Goal: Contribute content: Contribute content

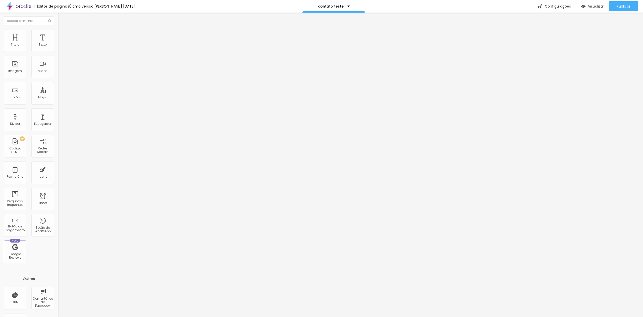
click at [58, 44] on div "370 caracteres" at bounding box center [87, 40] width 58 height 7
click at [58, 43] on img at bounding box center [59, 41] width 3 height 3
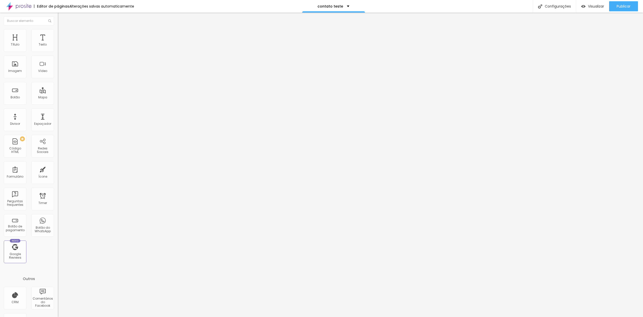
click at [614, 6] on button "Publicar" at bounding box center [623, 6] width 29 height 10
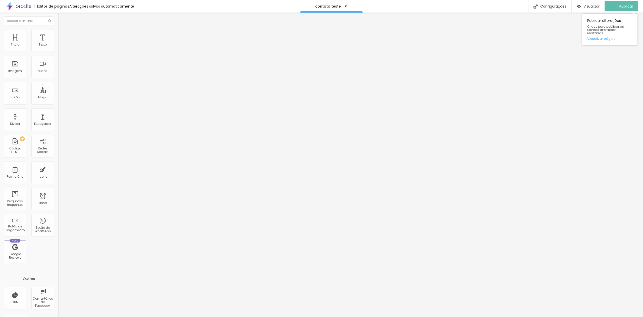
click at [603, 37] on link "Visualizar página" at bounding box center [609, 38] width 45 height 3
click at [58, 44] on div "380 caracteres" at bounding box center [87, 40] width 58 height 7
click at [58, 43] on img at bounding box center [59, 41] width 3 height 3
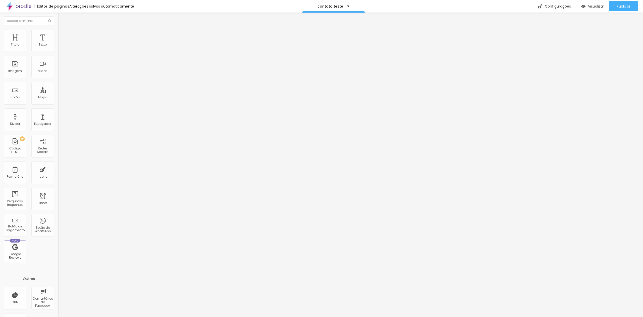
click at [612, 6] on button "Publicar" at bounding box center [623, 6] width 29 height 10
click at [58, 44] on div "380 caracteres" at bounding box center [87, 40] width 58 height 7
click at [58, 43] on img at bounding box center [59, 41] width 3 height 3
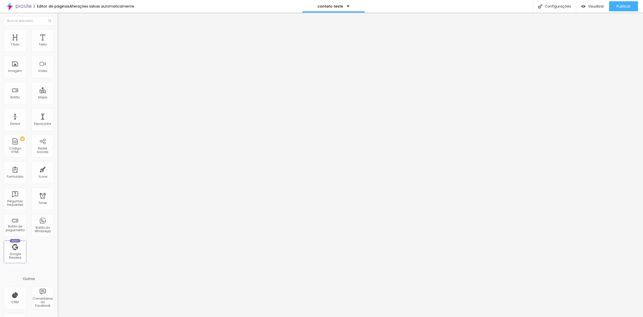
click at [623, 6] on span "Publicar" at bounding box center [624, 6] width 14 height 4
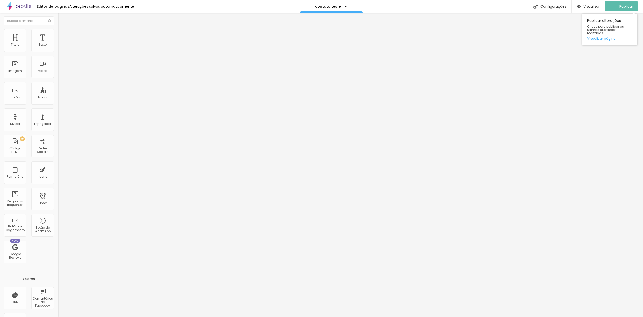
click at [606, 37] on link "Visualizar página" at bounding box center [609, 38] width 45 height 3
click at [562, 4] on div "Configurações" at bounding box center [554, 6] width 43 height 13
drag, startPoint x: 292, startPoint y: 133, endPoint x: 286, endPoint y: 127, distance: 8.7
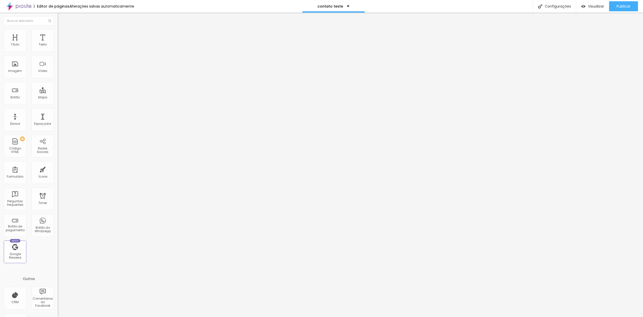
drag, startPoint x: 299, startPoint y: 137, endPoint x: 286, endPoint y: 131, distance: 14.2
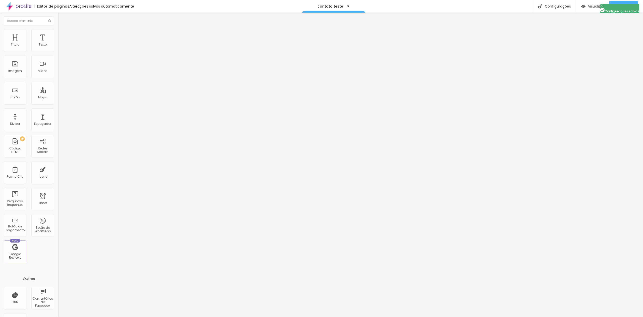
click at [412, 316] on div at bounding box center [321, 322] width 643 height 5
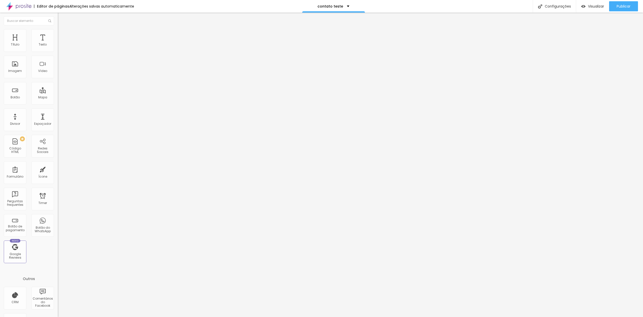
click at [58, 43] on img at bounding box center [59, 41] width 3 height 3
click at [618, 10] on div "Publicar" at bounding box center [624, 6] width 14 height 10
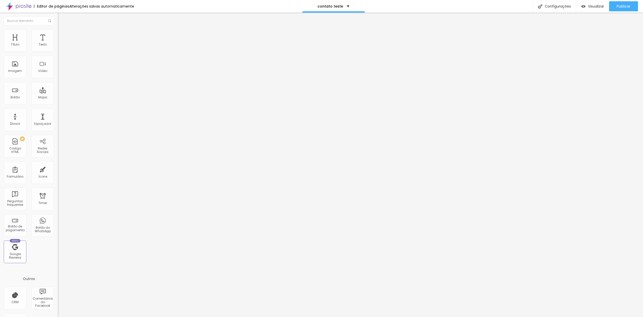
click at [58, 43] on img at bounding box center [59, 41] width 3 height 3
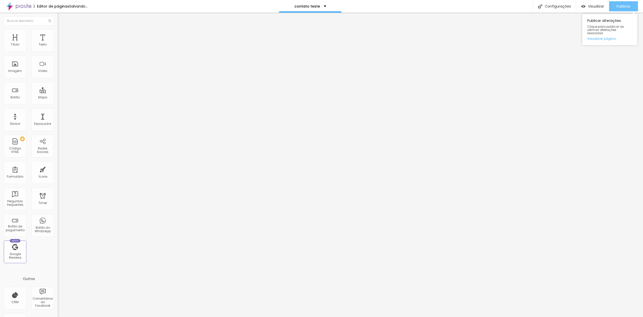
click at [627, 4] on span "Publicar" at bounding box center [624, 6] width 14 height 4
click at [58, 44] on div "403 caracteres" at bounding box center [87, 40] width 58 height 7
click at [58, 43] on img at bounding box center [59, 41] width 3 height 3
drag, startPoint x: 367, startPoint y: 107, endPoint x: 363, endPoint y: 107, distance: 3.5
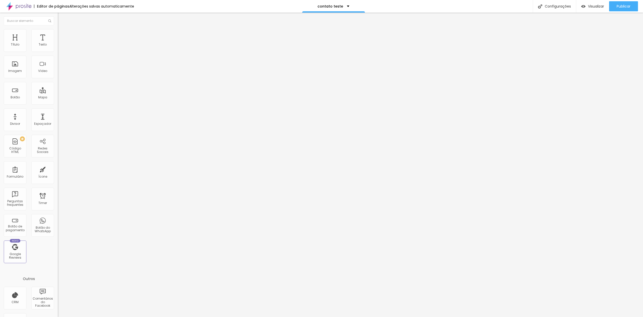
click at [619, 6] on span "Publicar" at bounding box center [624, 6] width 14 height 4
click at [58, 44] on div "401 caracteres" at bounding box center [87, 40] width 58 height 7
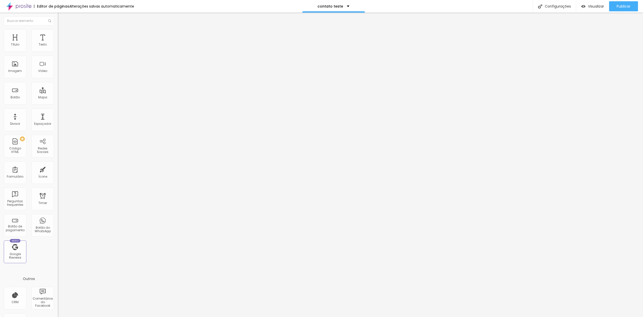
click at [58, 43] on img at bounding box center [59, 41] width 3 height 3
click at [620, 7] on span "Publicar" at bounding box center [624, 6] width 14 height 4
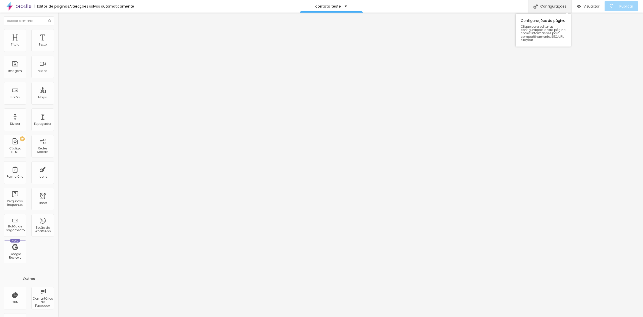
click at [556, 4] on div "Configurações" at bounding box center [549, 6] width 43 height 13
